Goal: Task Accomplishment & Management: Use online tool/utility

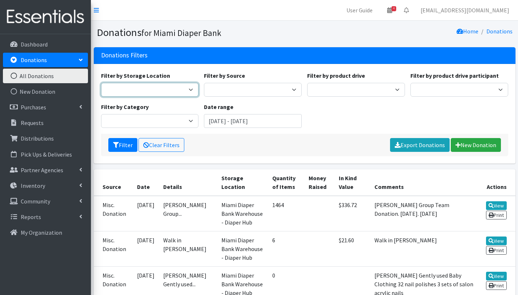
click at [146, 88] on select "Miami Diaper Bank Warehouse - Diaper Hub" at bounding box center [150, 90] width 98 height 14
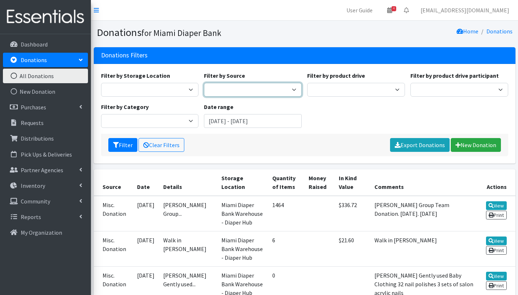
click at [269, 89] on select "Misc. Donation" at bounding box center [253, 90] width 98 height 14
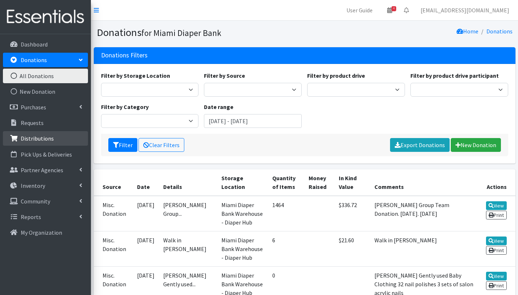
click at [46, 138] on p "Distributions" at bounding box center [37, 138] width 33 height 7
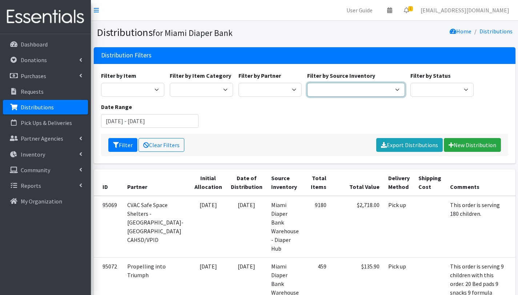
click at [380, 93] on select "Miami Diaper Bank Warehouse - Diaper Hub Partner Direct Delivery" at bounding box center [356, 90] width 98 height 14
click at [280, 92] on select "A Safe Haven for Newborns Belafonte TACOLCY Center Boys Town South Florida Brid…" at bounding box center [269, 90] width 63 height 14
select select "2799"
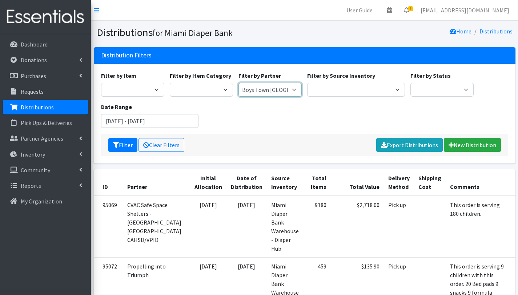
click at [238, 83] on select "A Safe Haven for Newborns Belafonte TACOLCY Center Boys Town South Florida Brid…" at bounding box center [269, 90] width 63 height 14
click at [136, 122] on input "June 17, 2025 - September 17, 2025" at bounding box center [150, 121] width 98 height 14
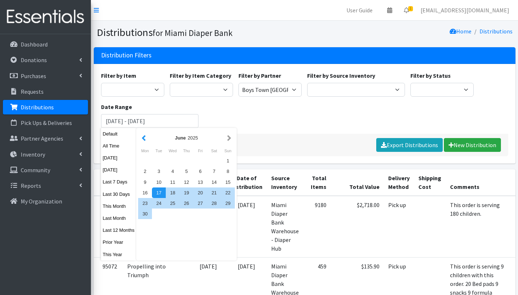
click at [146, 140] on button "button" at bounding box center [144, 137] width 8 height 9
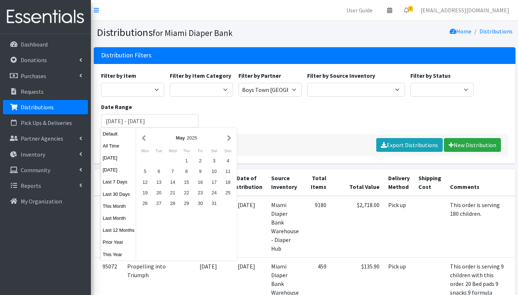
click at [146, 140] on button "button" at bounding box center [144, 137] width 8 height 9
click at [171, 159] on div "1" at bounding box center [173, 161] width 14 height 11
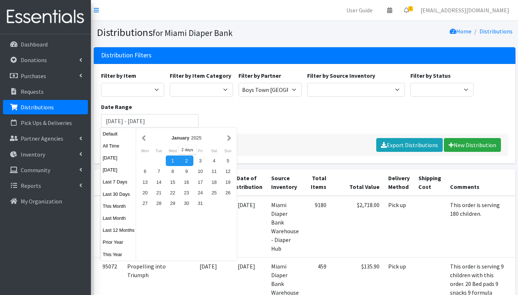
click at [225, 137] on div "January 2025" at bounding box center [187, 137] width 78 height 7
click at [228, 137] on button "button" at bounding box center [229, 137] width 8 height 9
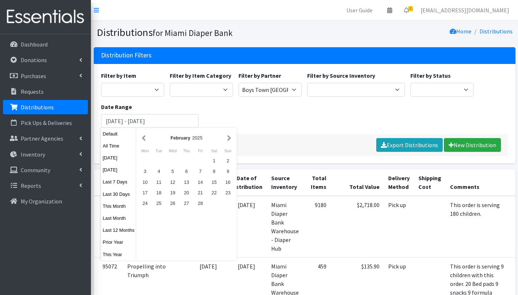
click at [228, 137] on button "button" at bounding box center [229, 137] width 8 height 9
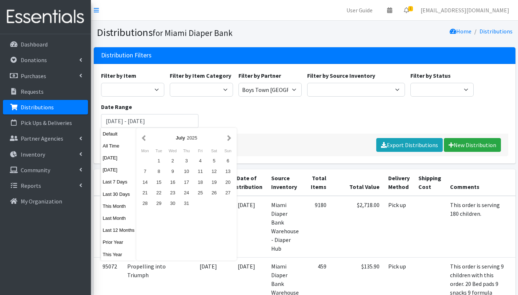
click at [228, 137] on button "button" at bounding box center [229, 137] width 8 height 9
click at [146, 140] on button "button" at bounding box center [144, 137] width 8 height 9
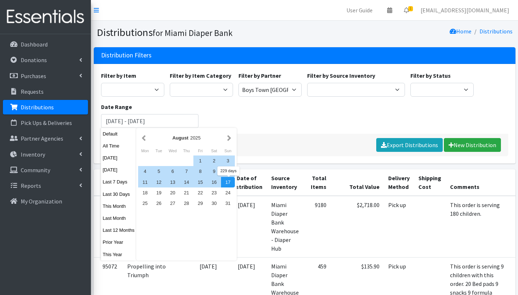
click at [225, 182] on div "17" at bounding box center [228, 182] width 14 height 11
type input "[DATE] - [DATE]"
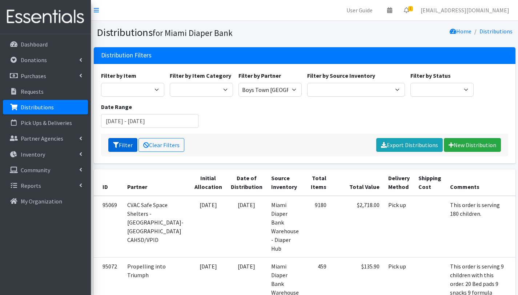
click at [130, 145] on button "Filter" at bounding box center [122, 145] width 29 height 14
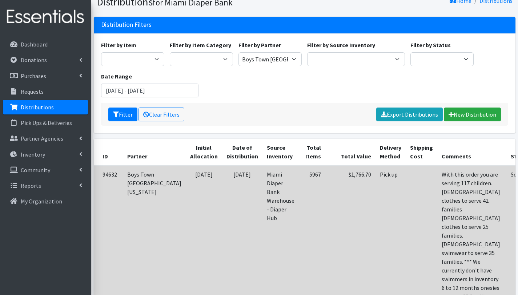
scroll to position [22, 0]
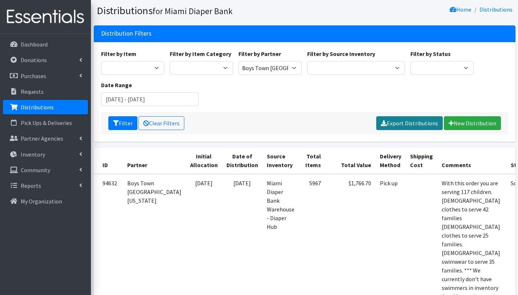
click at [405, 122] on link "Export Distributions" at bounding box center [409, 123] width 66 height 14
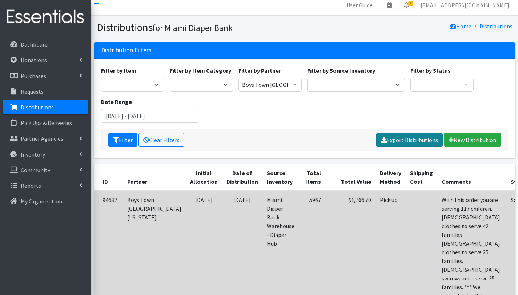
scroll to position [0, 0]
